Goal: Check status: Check status

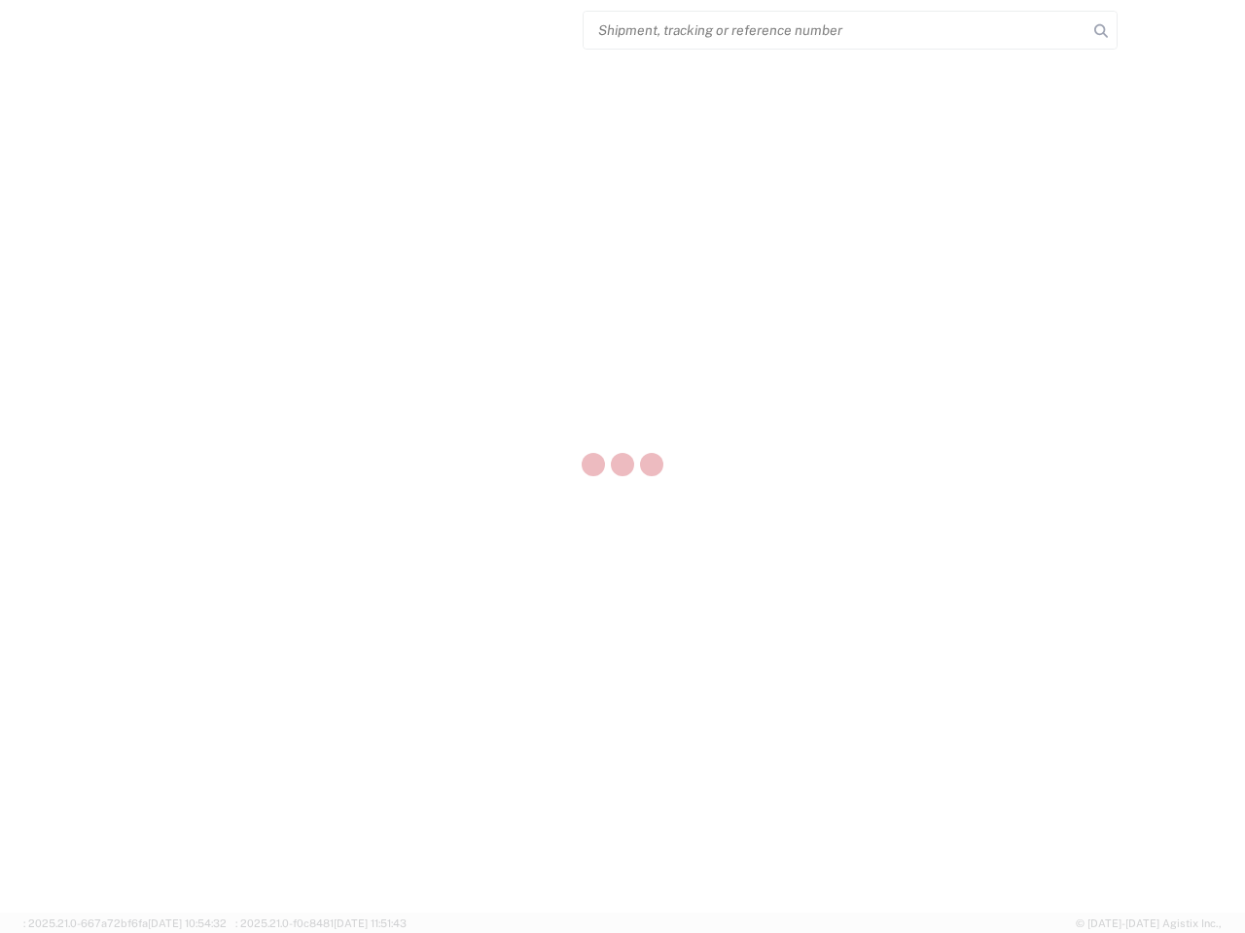
select select "US"
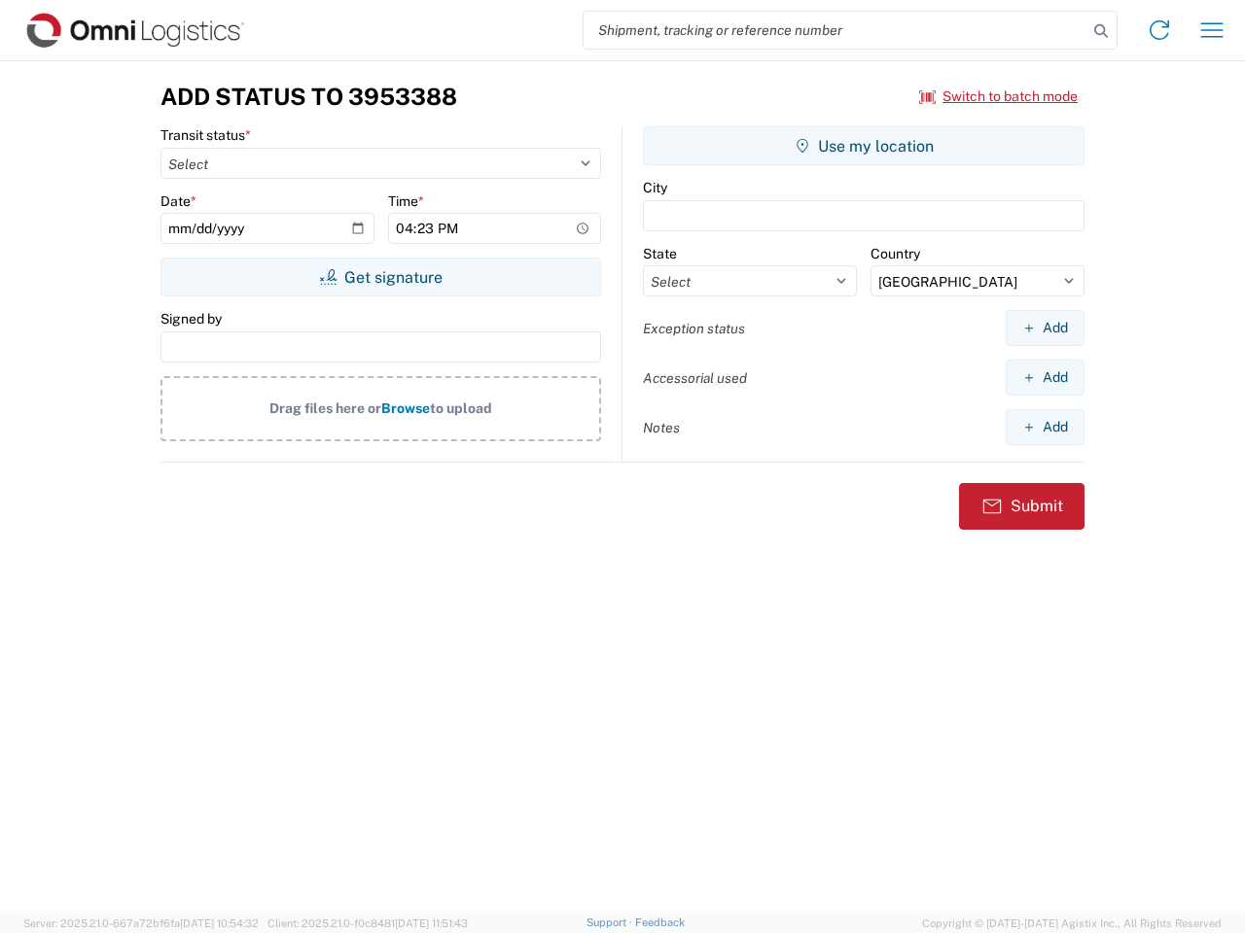
click at [835, 30] on input "search" at bounding box center [835, 30] width 504 height 37
click at [1101, 31] on icon at bounding box center [1100, 31] width 27 height 27
click at [1159, 30] on icon at bounding box center [1158, 30] width 31 height 31
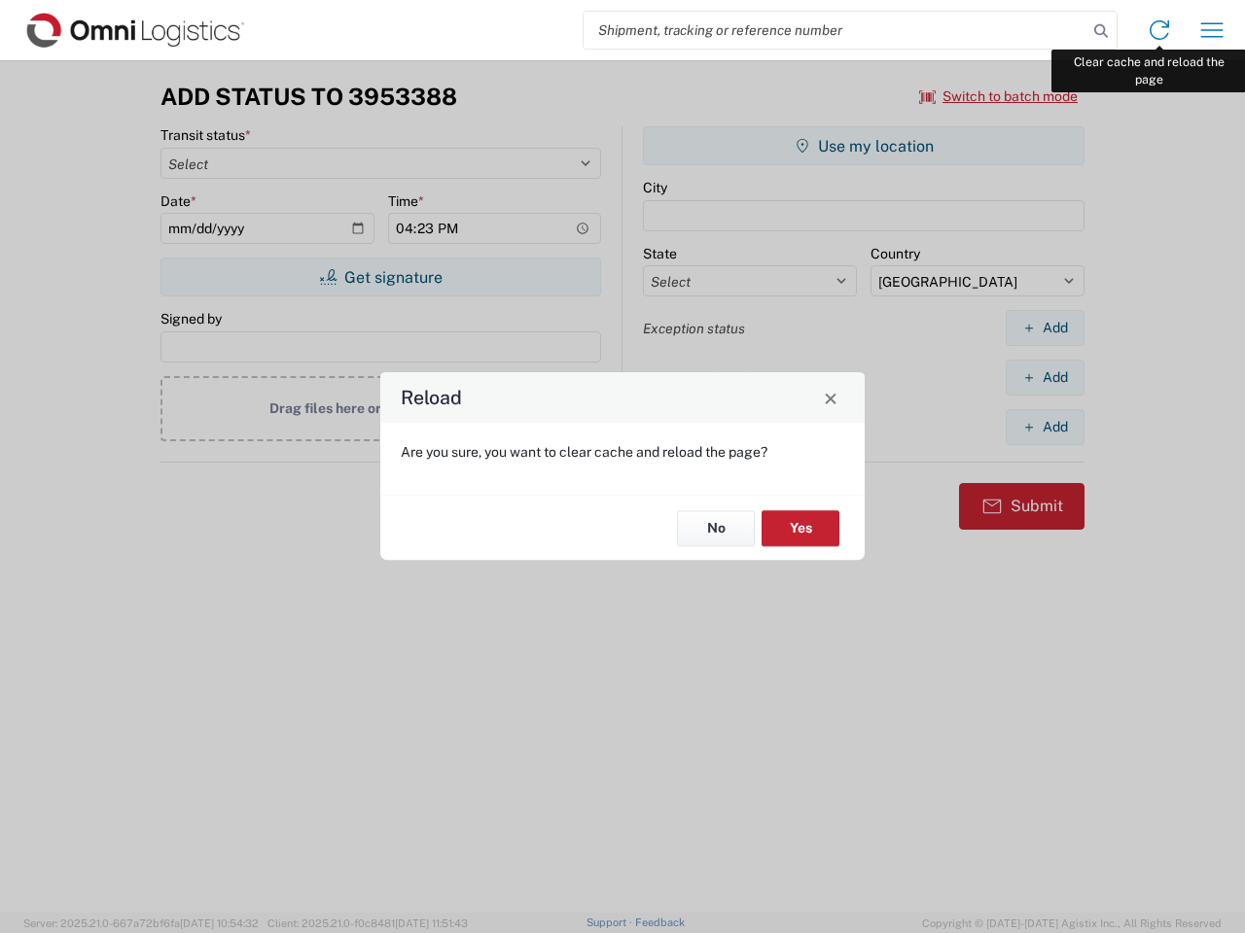
click at [1212, 30] on div "Reload Are you sure, you want to clear cache and reload the page? No Yes" at bounding box center [622, 466] width 1245 height 933
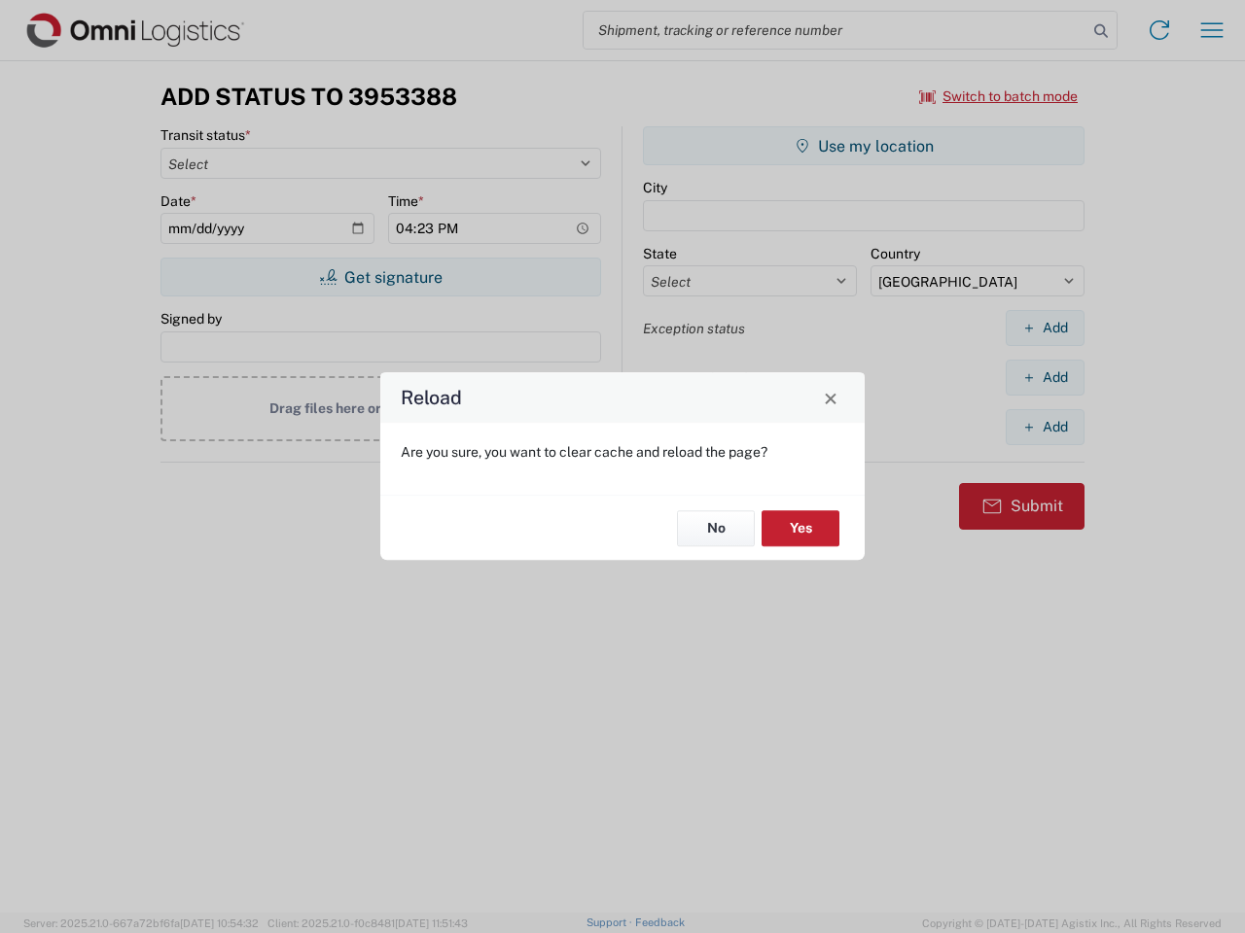
click at [999, 96] on div "Reload Are you sure, you want to clear cache and reload the page? No Yes" at bounding box center [622, 466] width 1245 height 933
click at [380, 277] on div "Reload Are you sure, you want to clear cache and reload the page? No Yes" at bounding box center [622, 466] width 1245 height 933
click at [863, 146] on div "Reload Are you sure, you want to clear cache and reload the page? No Yes" at bounding box center [622, 466] width 1245 height 933
click at [1044, 328] on div "Reload Are you sure, you want to clear cache and reload the page? No Yes" at bounding box center [622, 466] width 1245 height 933
click at [1044, 377] on div "Reload Are you sure, you want to clear cache and reload the page? No Yes" at bounding box center [622, 466] width 1245 height 933
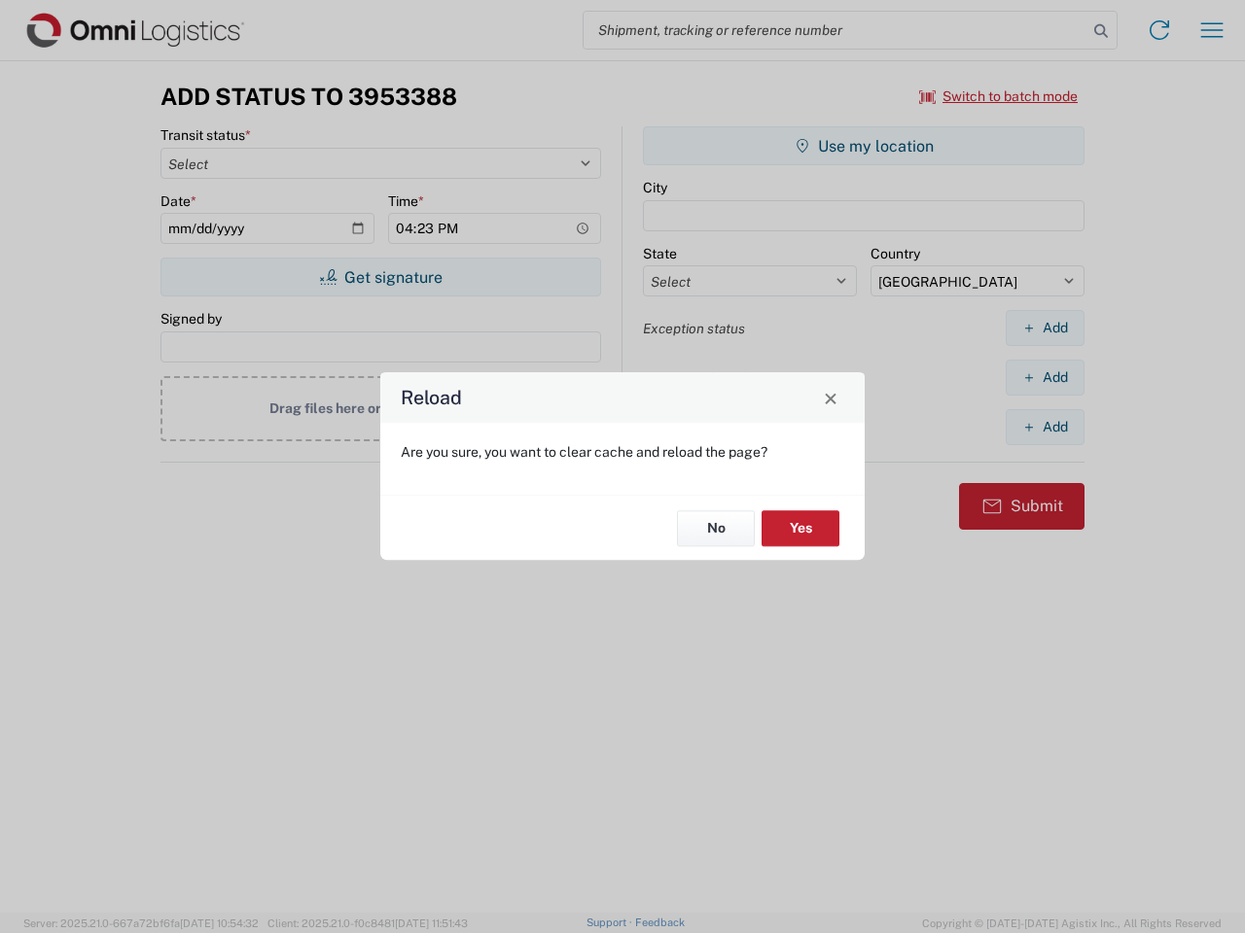
click at [1044, 427] on div "Reload Are you sure, you want to clear cache and reload the page? No Yes" at bounding box center [622, 466] width 1245 height 933
